Goal: Find specific page/section: Find specific page/section

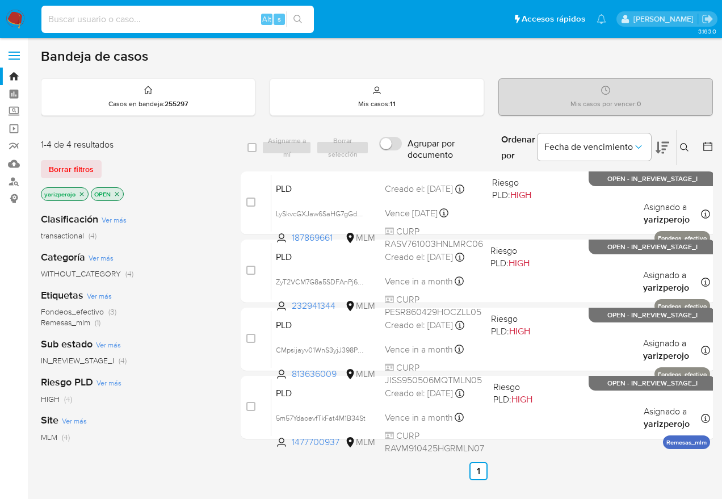
click at [191, 16] on input at bounding box center [177, 19] width 272 height 15
paste input "813636009"
type input "813636009"
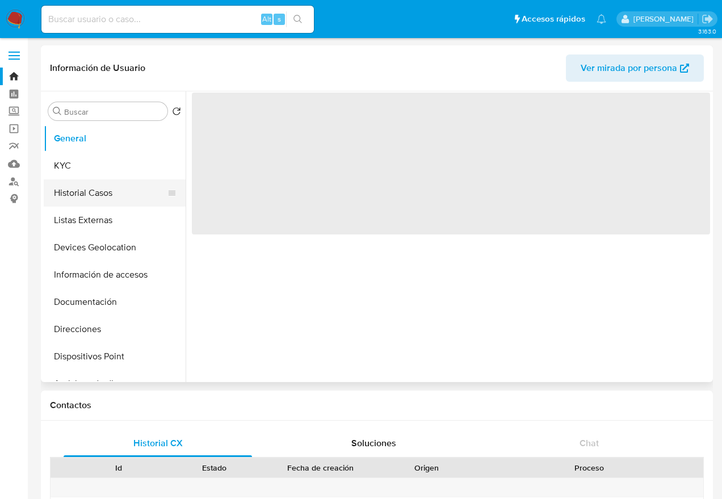
select select "10"
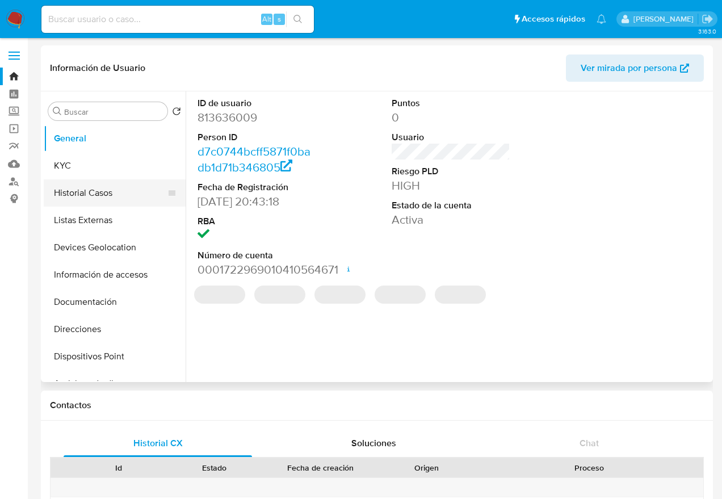
click at [95, 192] on button "Historial Casos" at bounding box center [110, 192] width 133 height 27
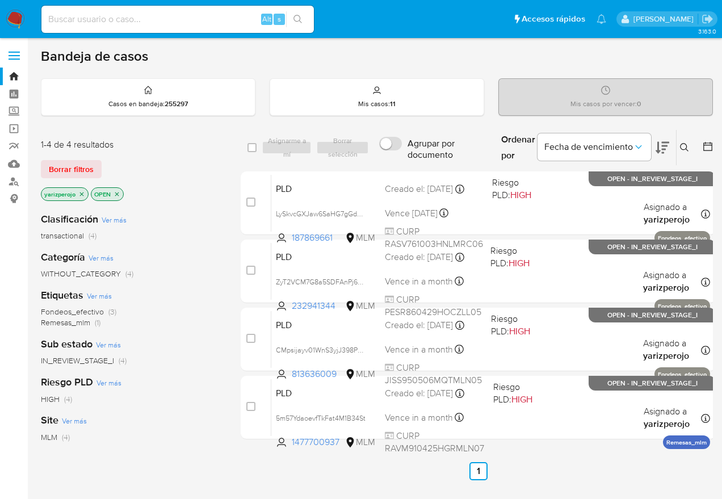
click at [170, 24] on input at bounding box center [177, 19] width 272 height 15
paste input "2592523331"
type input "2592523331"
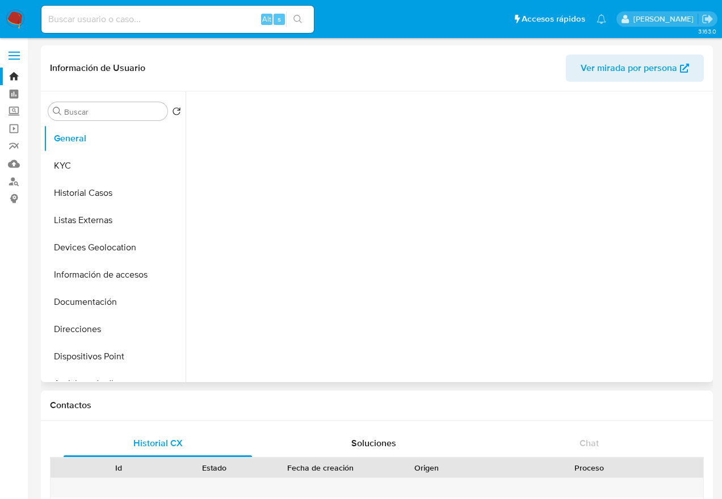
select select "10"
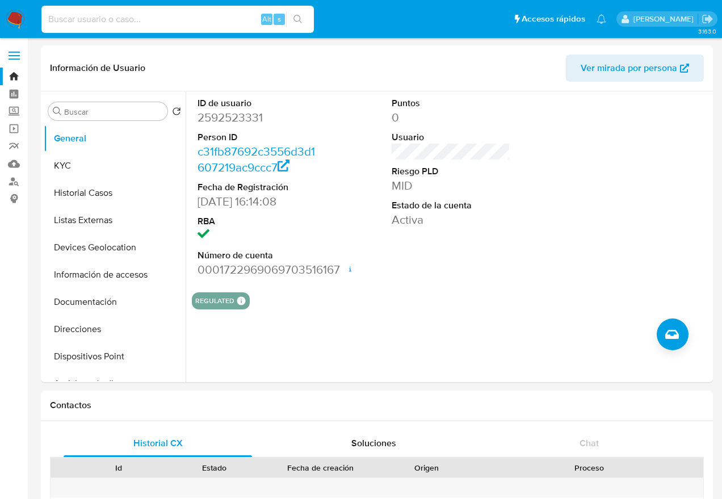
click at [134, 24] on input at bounding box center [177, 19] width 272 height 15
paste input "1277810215"
type input "1277810215"
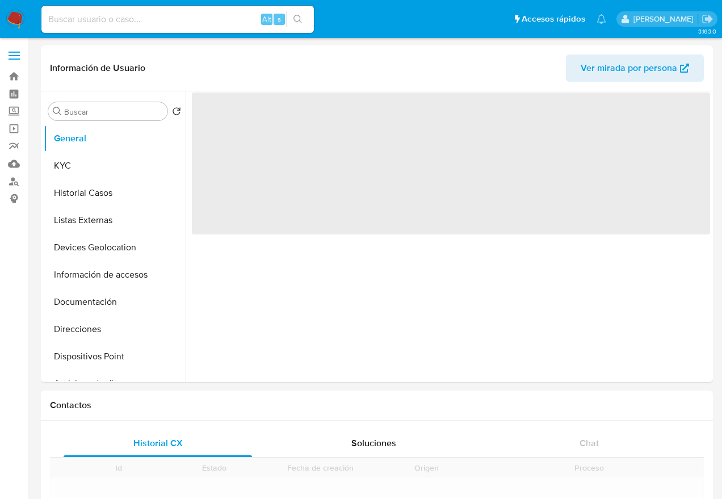
click at [116, 26] on input at bounding box center [177, 19] width 272 height 15
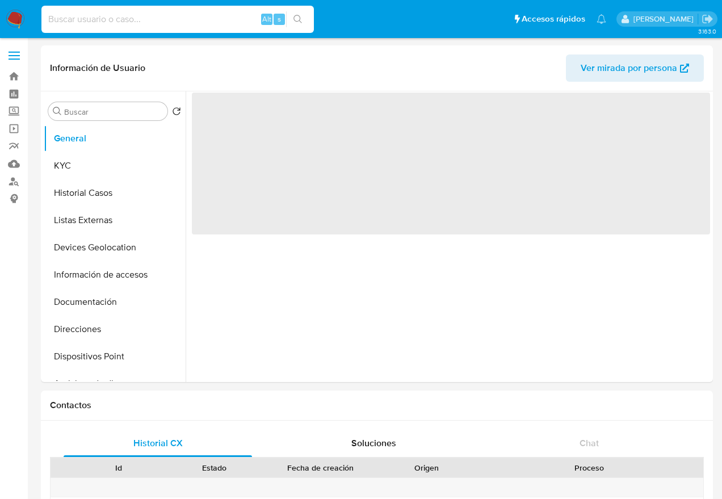
paste input "2430337264"
type input "2430337264"
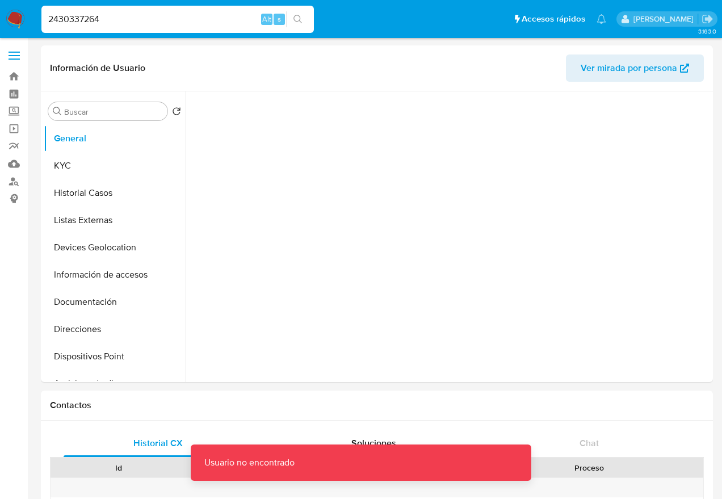
select select "10"
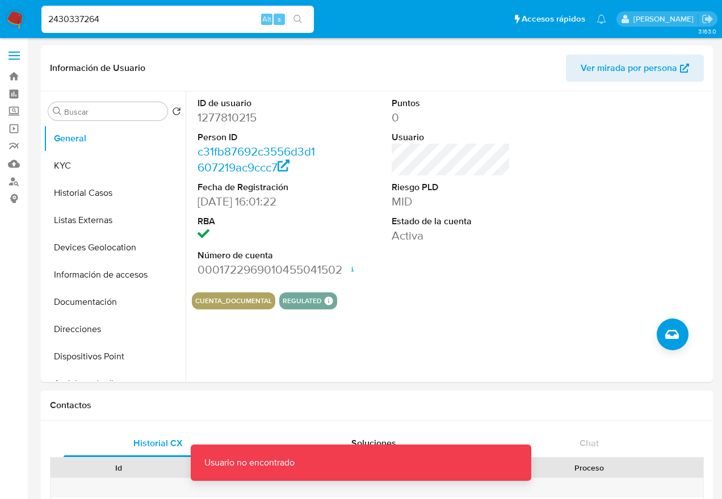
click at [122, 12] on input "2430337264" at bounding box center [177, 19] width 272 height 15
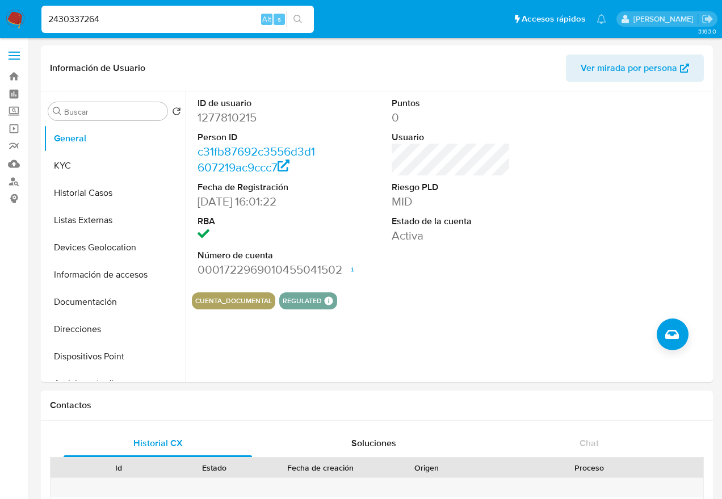
type input "2430337264"
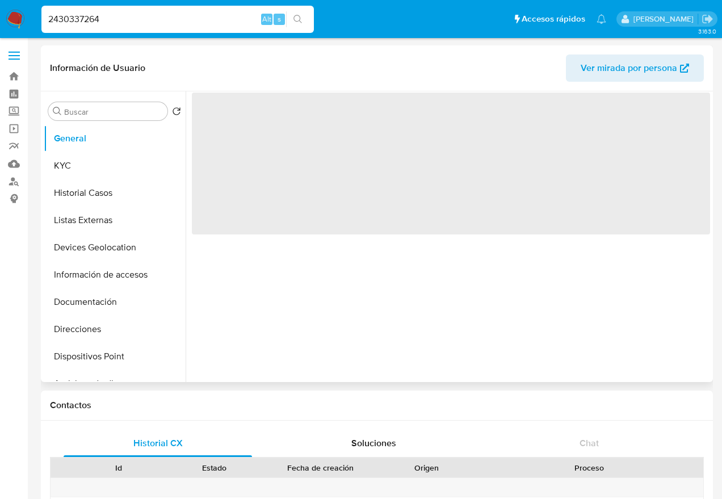
select select "10"
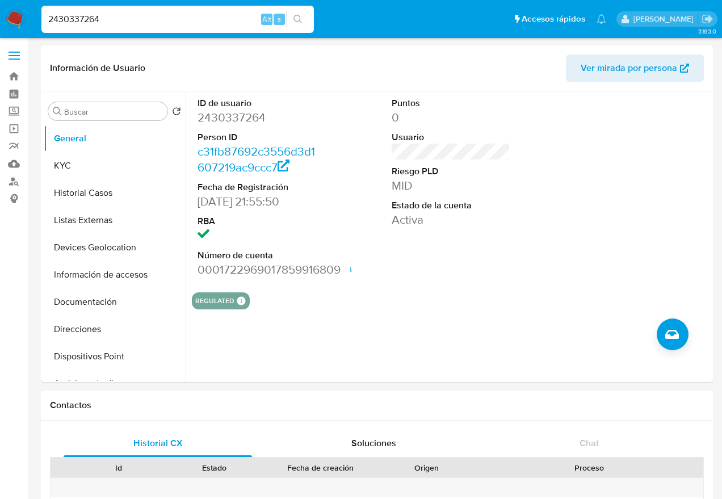
click at [87, 19] on input "2430337264" at bounding box center [177, 19] width 272 height 15
paste input "7111087"
type input "2437111087"
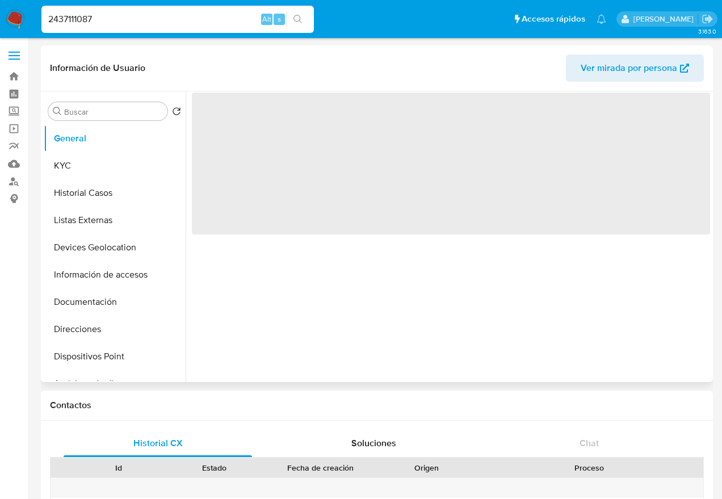
select select "10"
